Goal: Task Accomplishment & Management: Complete application form

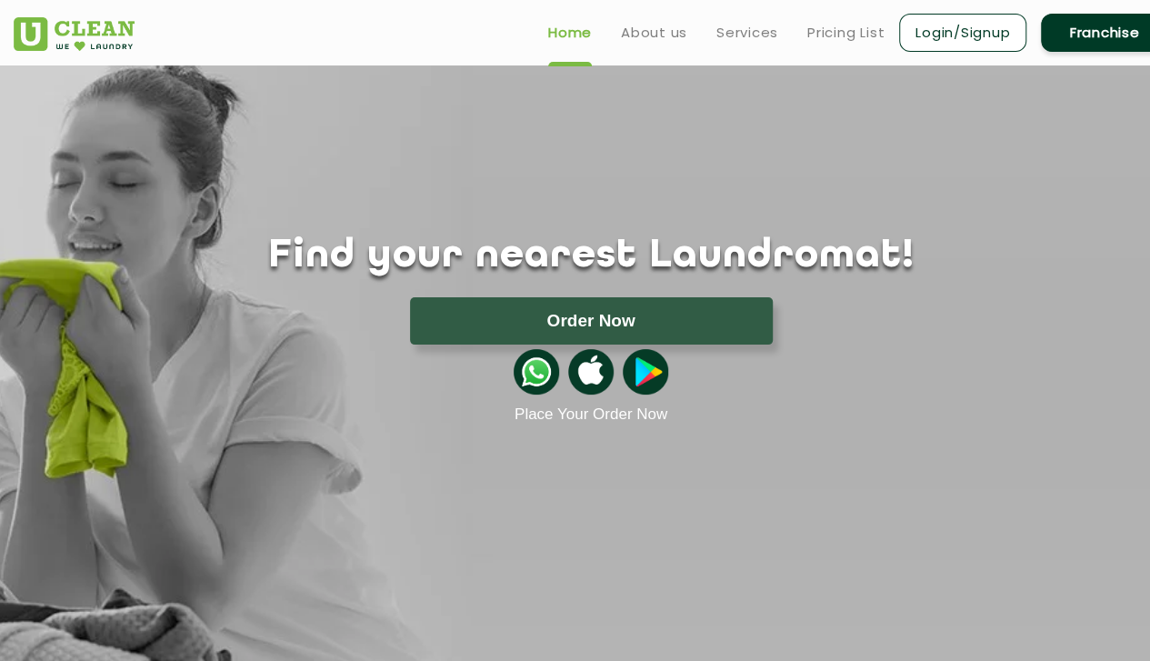
click at [1109, 35] on link "Franchise" at bounding box center [1103, 33] width 127 height 38
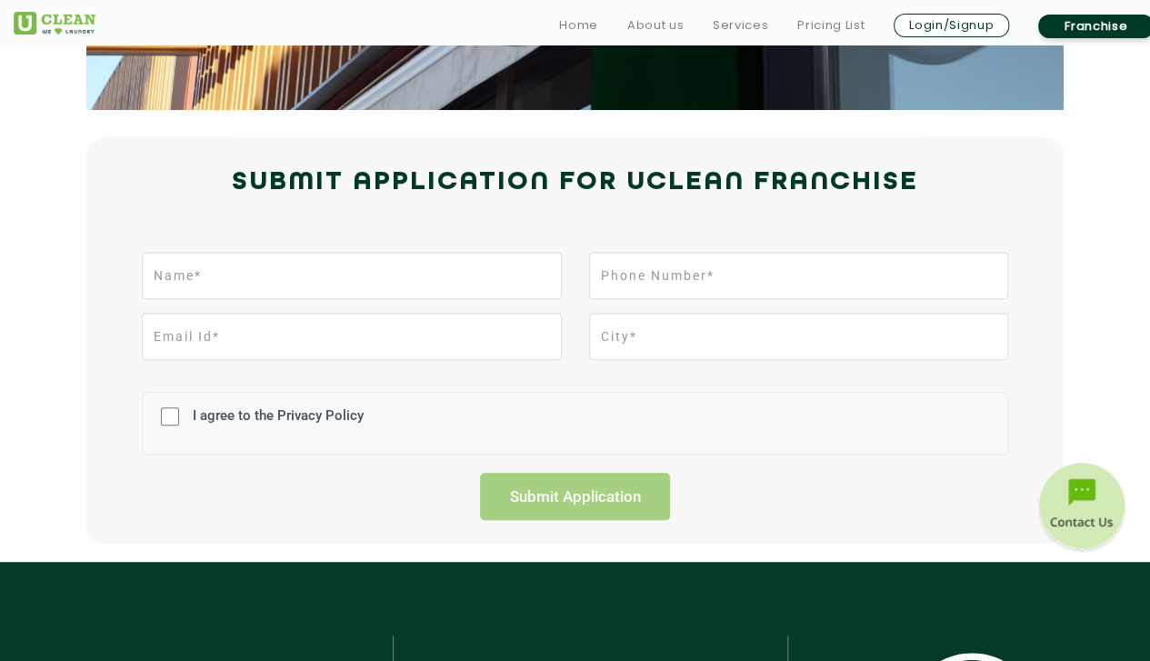
scroll to position [374, 0]
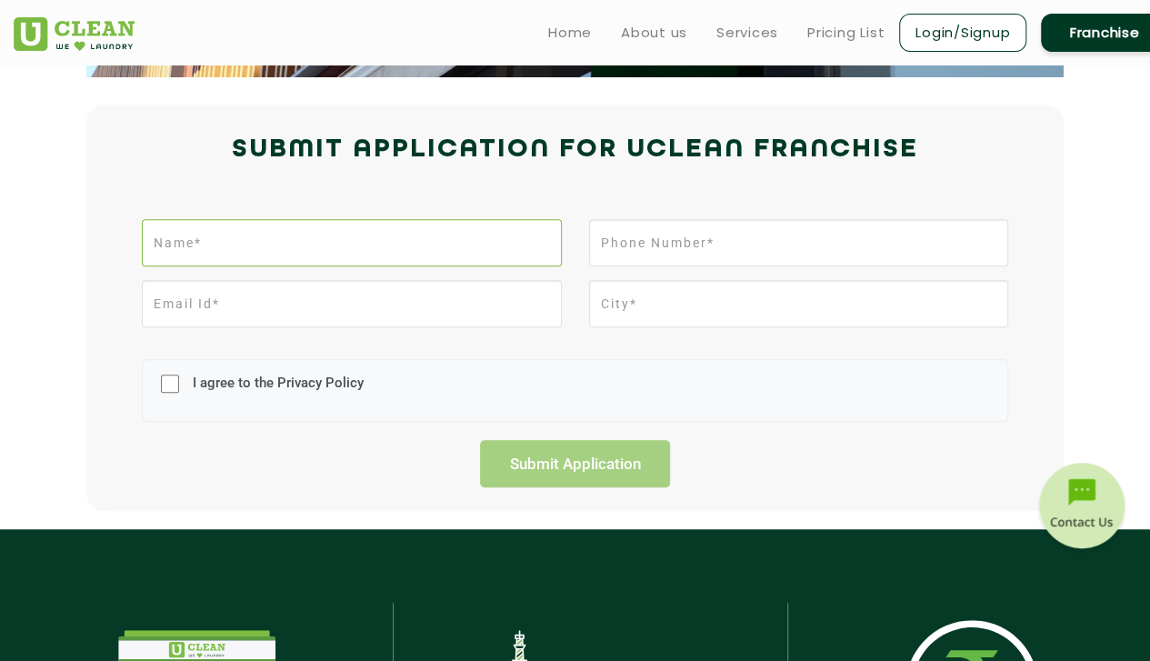
click at [320, 244] on input "text" at bounding box center [351, 242] width 419 height 47
type input "[PERSON_NAME]"
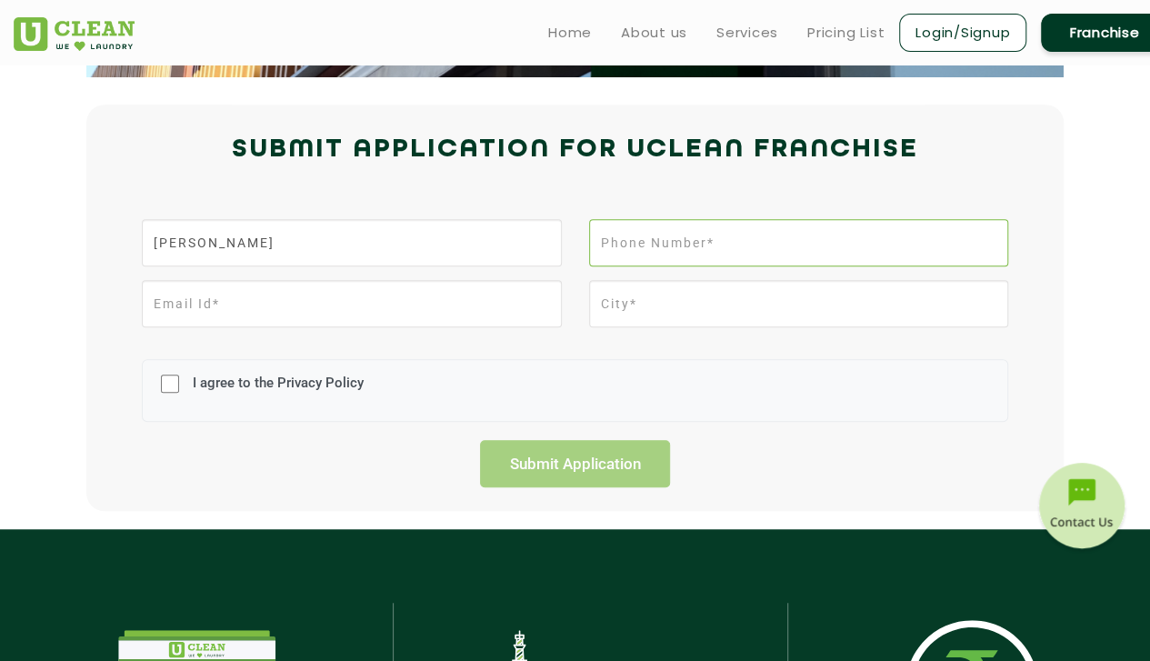
type input "08758578220"
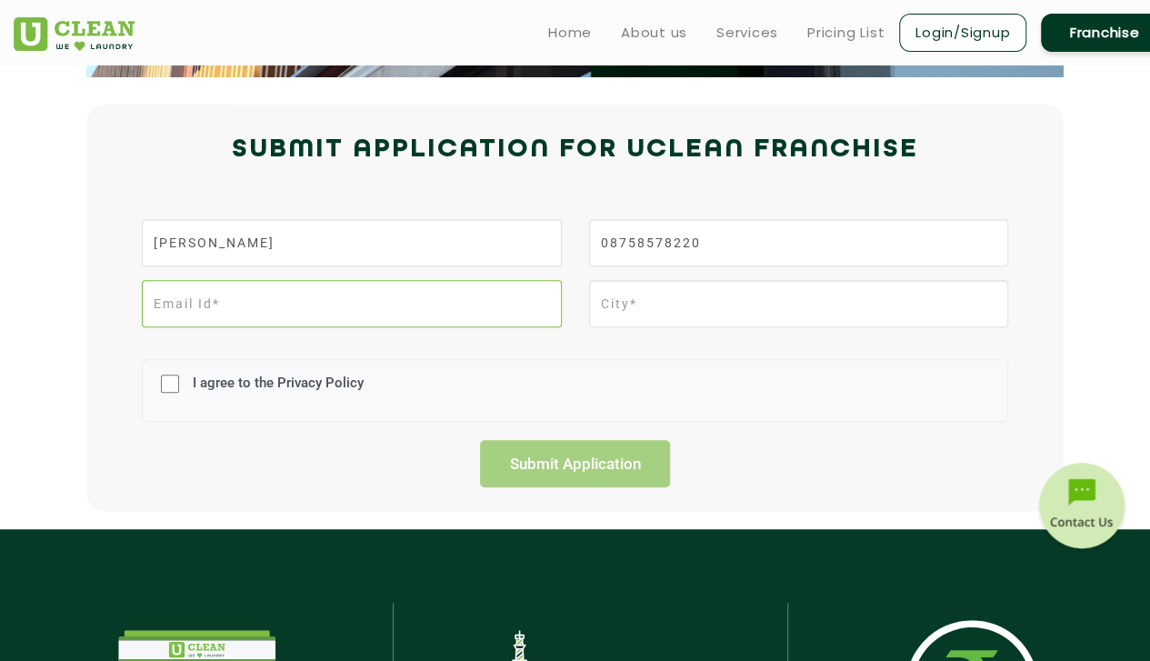
type input "[EMAIL_ADDRESS][DOMAIN_NAME]"
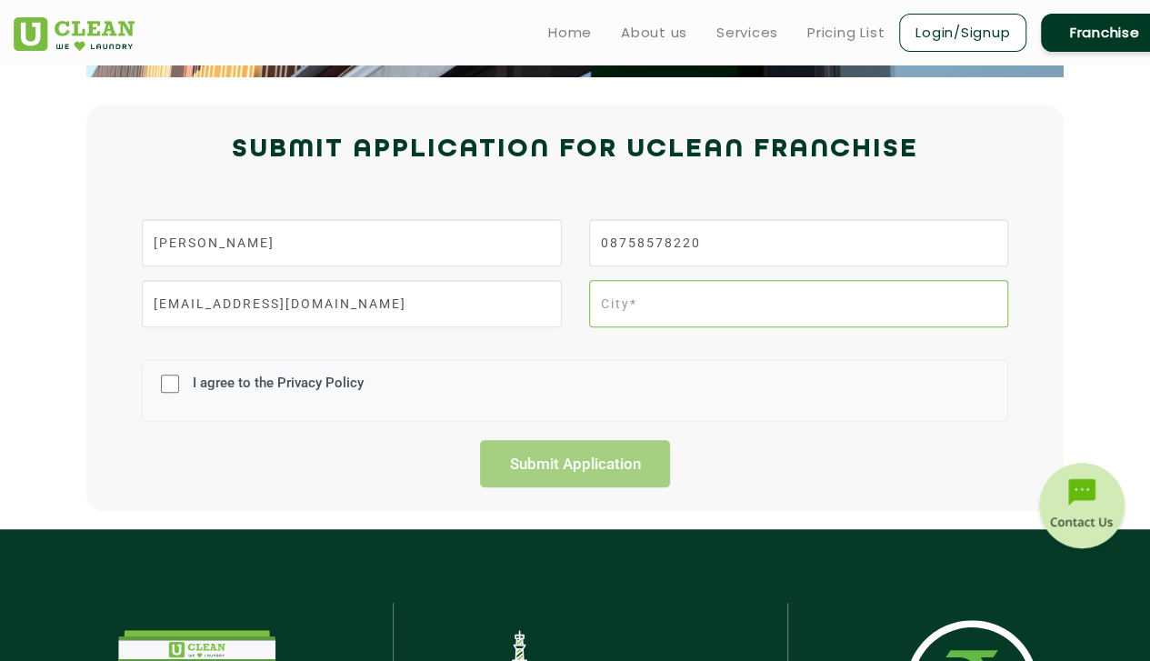
type input "Vadodara"
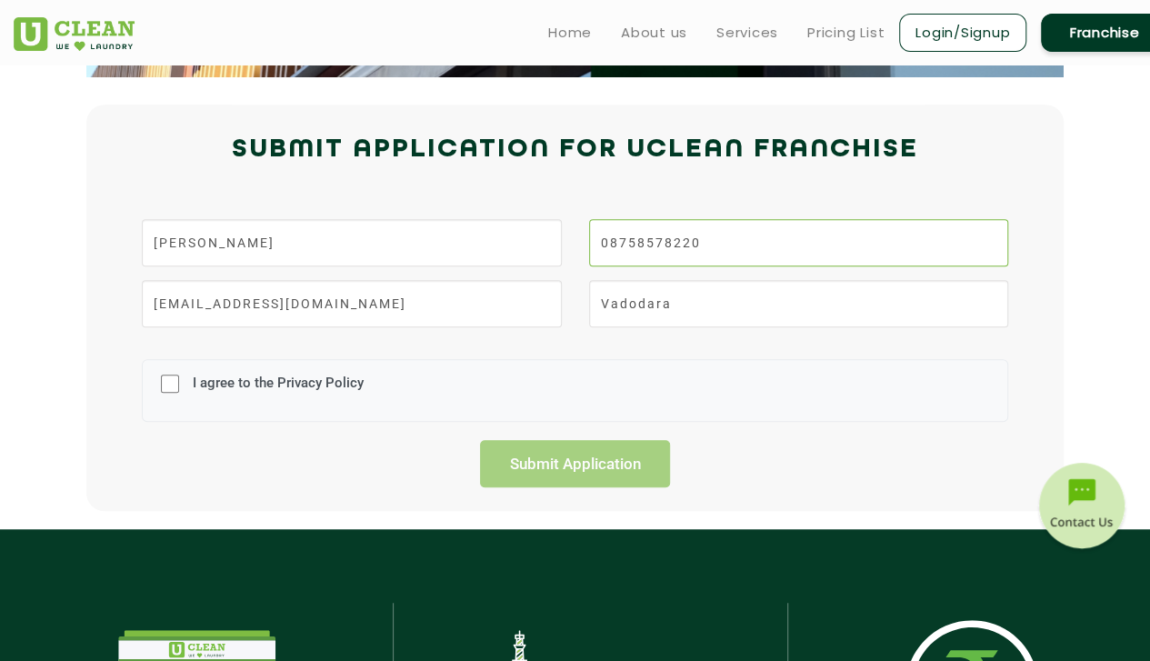
click at [609, 245] on input "08758578220" at bounding box center [798, 242] width 419 height 47
type input "8758578220"
click at [704, 309] on input "Vadodara" at bounding box center [798, 303] width 419 height 47
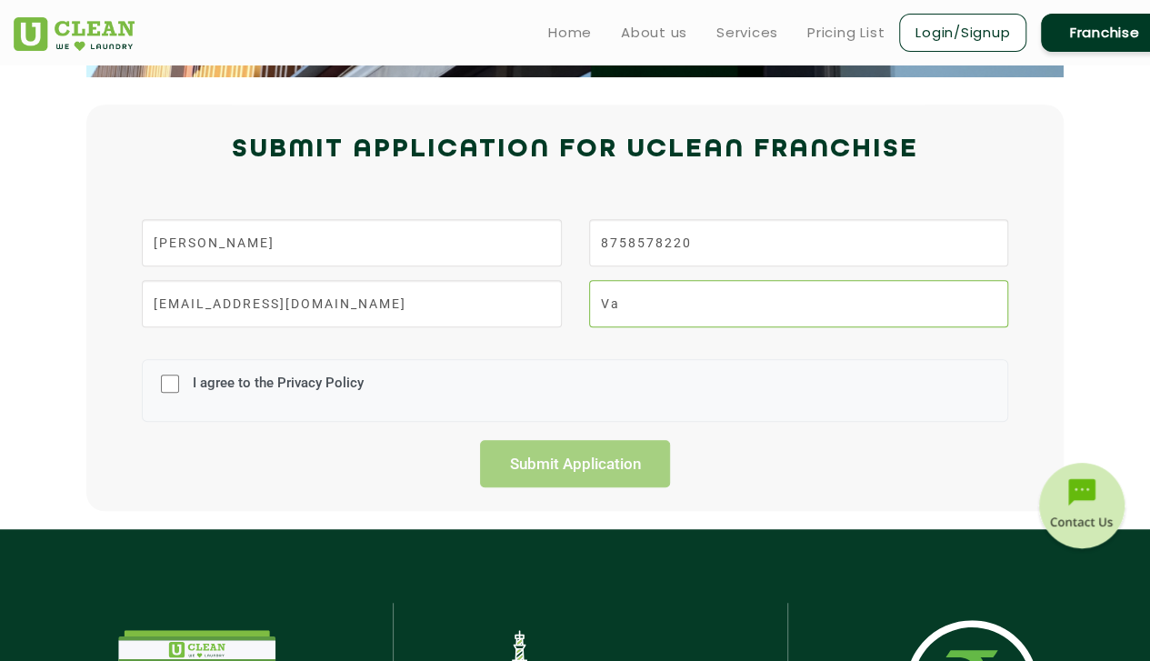
type input "V"
type input "[GEOGRAPHIC_DATA], [GEOGRAPHIC_DATA]"
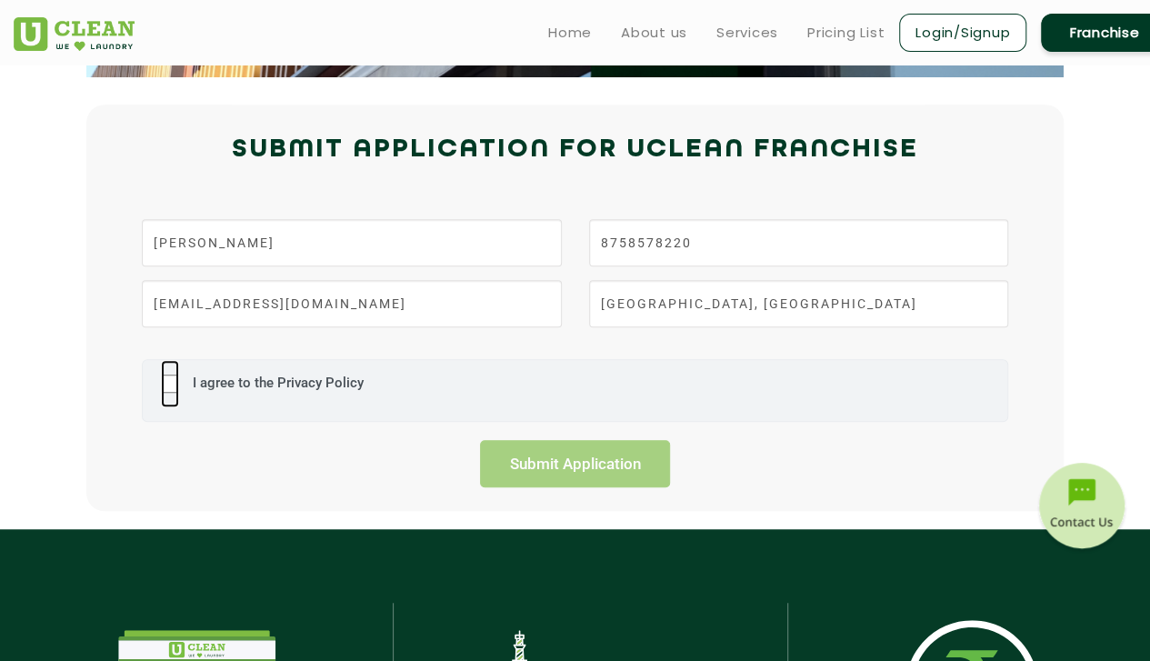
click at [172, 379] on input "I agree to the Privacy Policy" at bounding box center [170, 383] width 18 height 47
checkbox input "true"
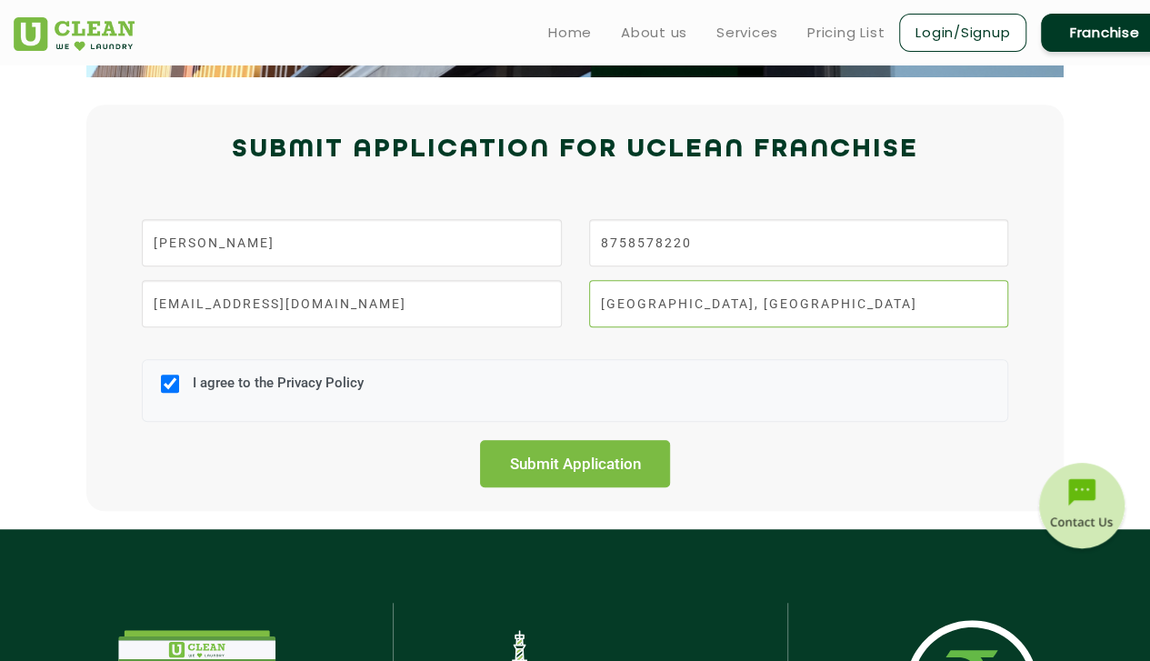
click at [796, 306] on input "[GEOGRAPHIC_DATA], [GEOGRAPHIC_DATA]" at bounding box center [798, 303] width 419 height 47
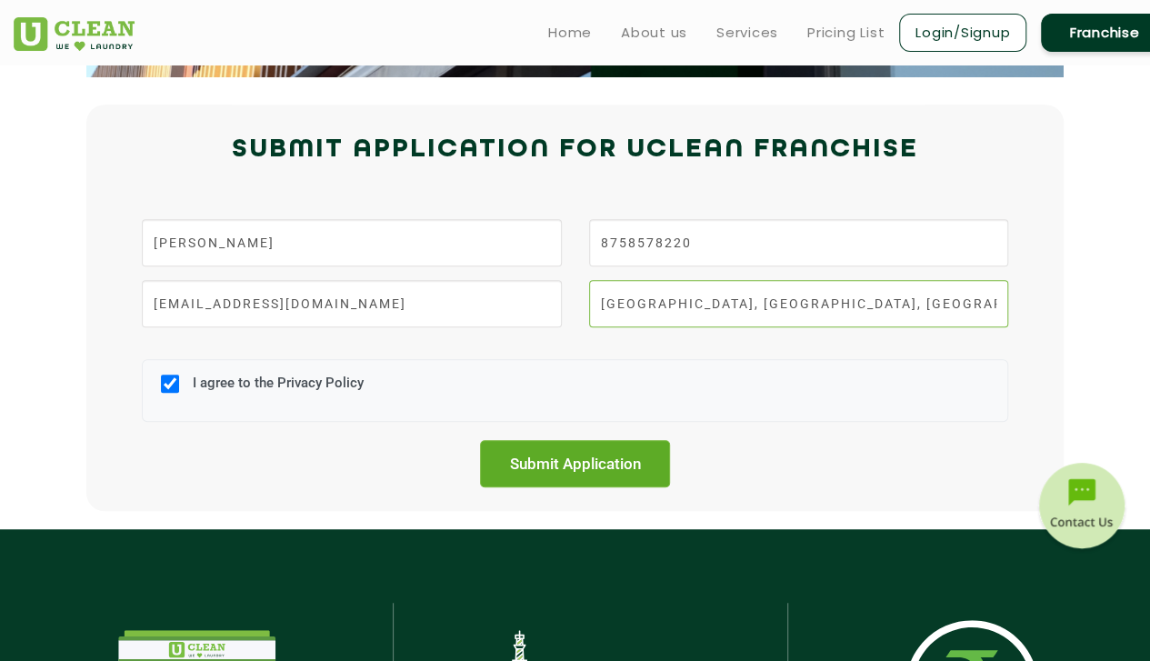
type input "[GEOGRAPHIC_DATA], [GEOGRAPHIC_DATA], [GEOGRAPHIC_DATA]"
click at [602, 446] on input "Submit Application" at bounding box center [575, 463] width 191 height 47
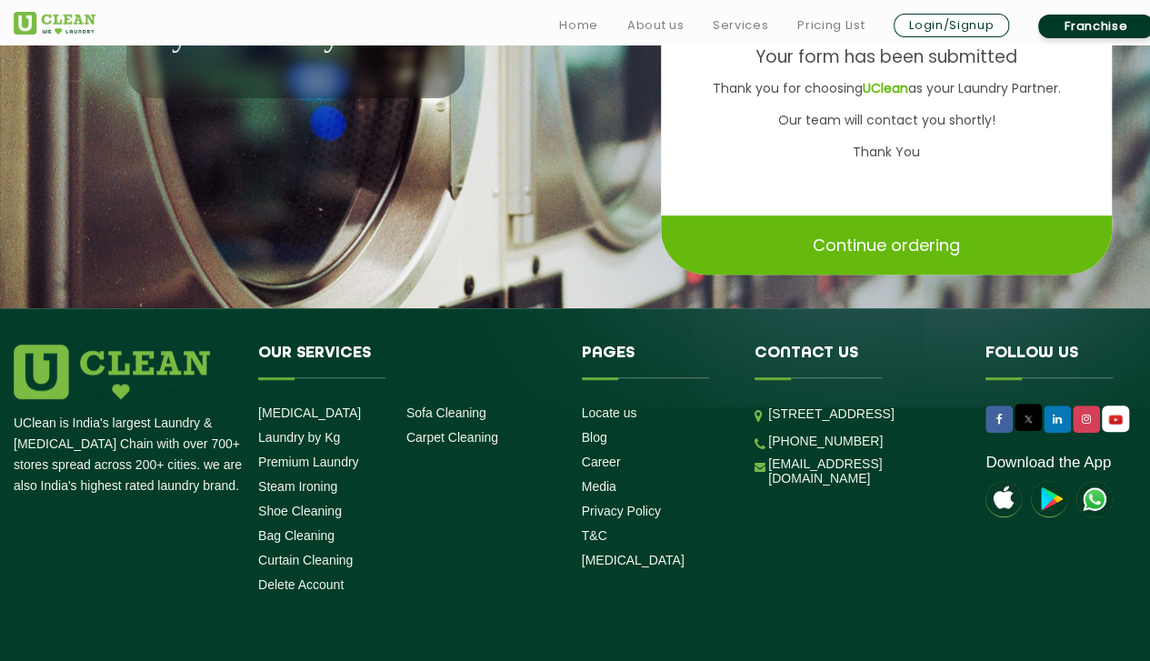
scroll to position [371, 0]
